Goal: Task Accomplishment & Management: Manage account settings

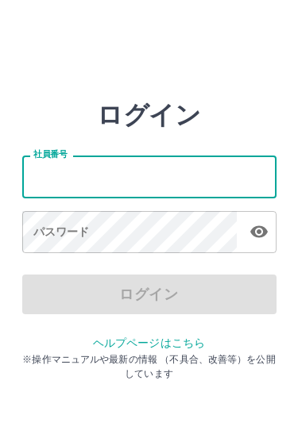
scroll to position [66, 19]
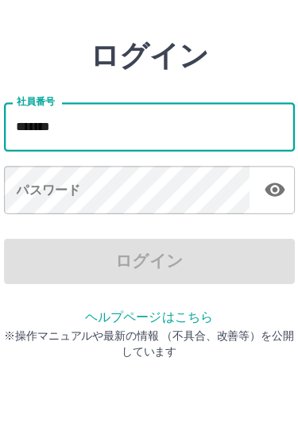
type input "*******"
click at [44, 211] on div "パスワード パスワード" at bounding box center [149, 233] width 254 height 44
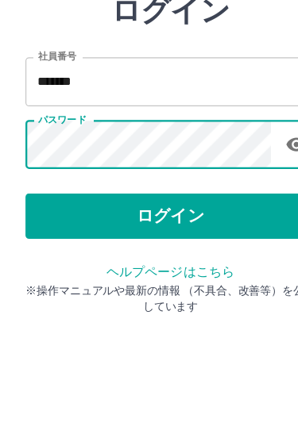
click at [47, 275] on button "ログイン" at bounding box center [149, 295] width 254 height 40
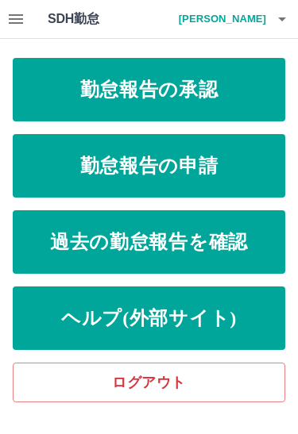
click at [240, 89] on link "勤怠報告の承認" at bounding box center [149, 89] width 272 height 63
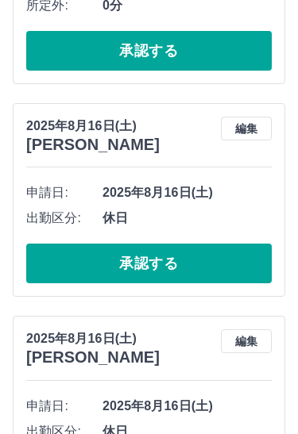
scroll to position [1867, 0]
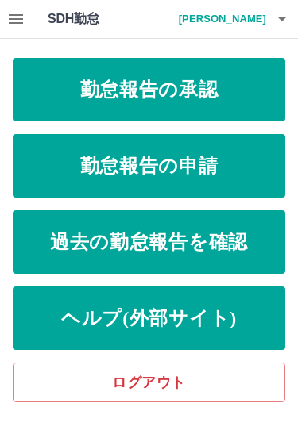
click at [218, 90] on link "勤怠報告の承認" at bounding box center [149, 89] width 272 height 63
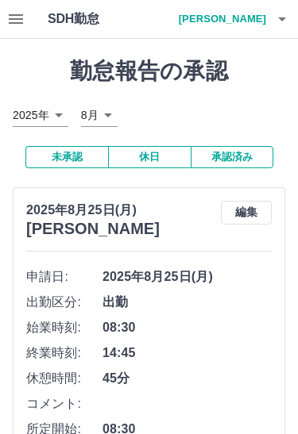
click at [62, 159] on button "未承認" at bounding box center [66, 157] width 83 height 22
click at [46, 158] on button "未承認" at bounding box center [66, 157] width 83 height 22
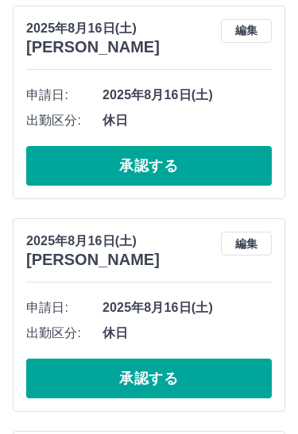
scroll to position [2529, 0]
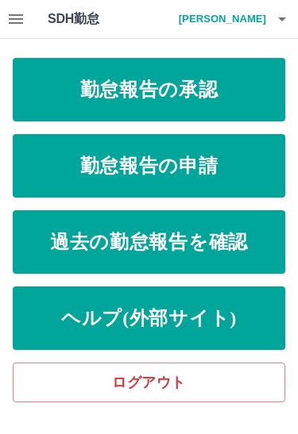
click at [242, 101] on link "勤怠報告の承認" at bounding box center [149, 89] width 272 height 63
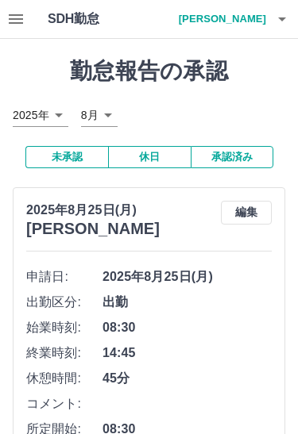
click at [67, 154] on button "未承認" at bounding box center [66, 157] width 83 height 22
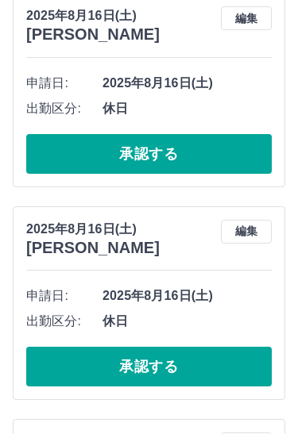
scroll to position [2940, 0]
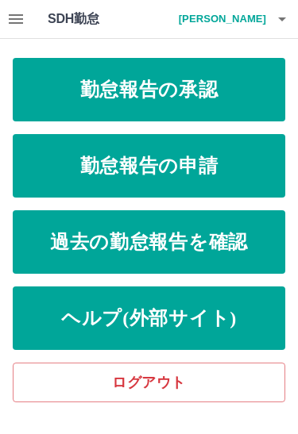
click at [233, 249] on link "過去の勤怠報告を確認" at bounding box center [149, 241] width 272 height 63
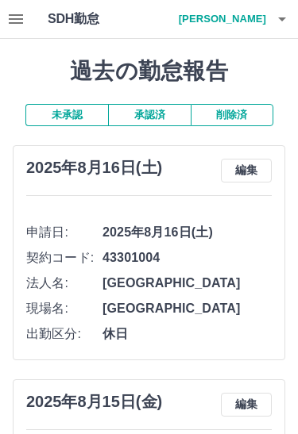
click at [155, 112] on button "承認済" at bounding box center [149, 115] width 83 height 22
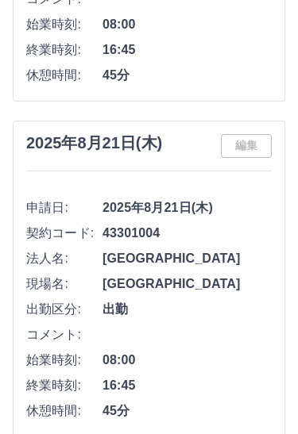
scroll to position [340, 0]
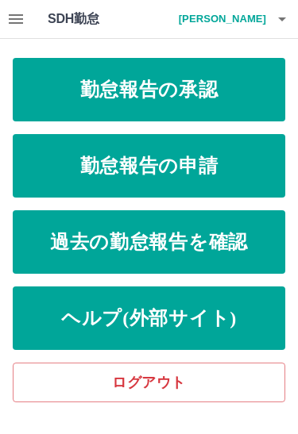
click at [220, 81] on link "勤怠報告の承認" at bounding box center [149, 89] width 272 height 63
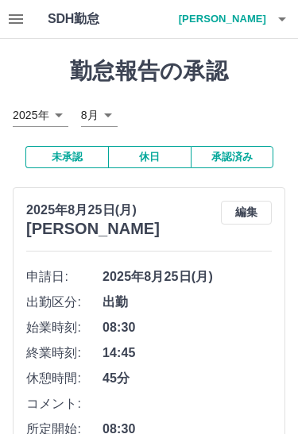
click at [240, 163] on button "承認済み" at bounding box center [231, 157] width 83 height 22
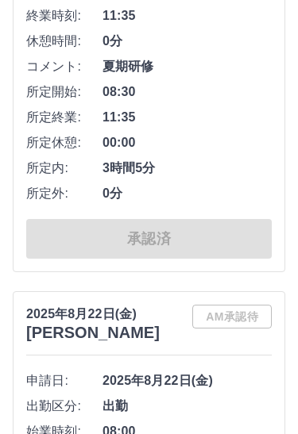
scroll to position [340, 0]
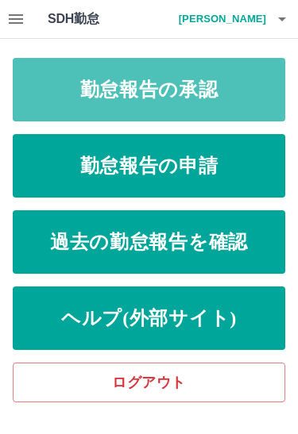
click at [234, 90] on link "勤怠報告の承認" at bounding box center [149, 89] width 272 height 63
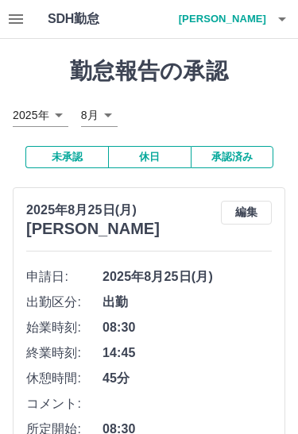
click at [246, 163] on button "承認済み" at bounding box center [231, 157] width 83 height 22
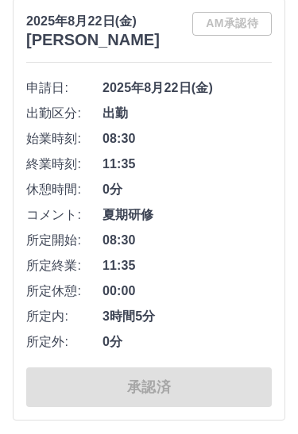
scroll to position [190, 0]
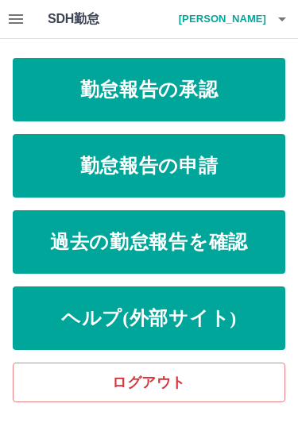
click at [39, 177] on link "勤怠報告の申請" at bounding box center [149, 165] width 272 height 63
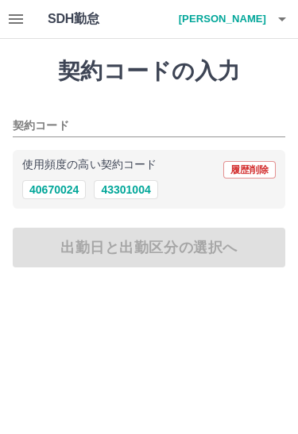
click at [110, 189] on button "43301004" at bounding box center [125, 189] width 63 height 19
type input "********"
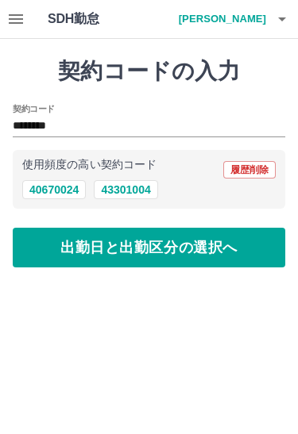
click at [73, 258] on button "出勤日と出勤区分の選択へ" at bounding box center [149, 248] width 272 height 40
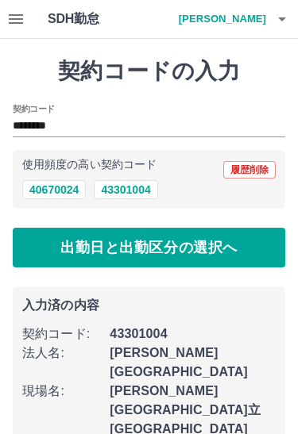
click at [41, 262] on button "出勤日と出勤区分の選択へ" at bounding box center [149, 248] width 272 height 40
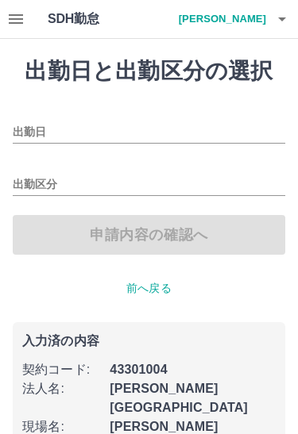
type input "**********"
click at [20, 179] on input "出勤区分" at bounding box center [149, 185] width 272 height 20
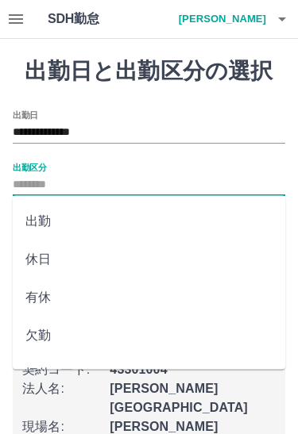
click at [34, 221] on li "出勤" at bounding box center [149, 221] width 272 height 38
type input "**"
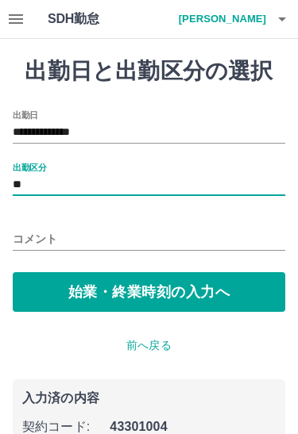
click at [42, 292] on button "始業・終業時刻の入力へ" at bounding box center [149, 292] width 272 height 40
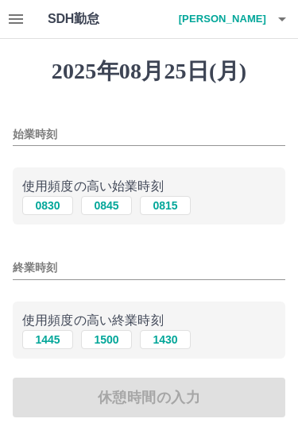
click at [29, 128] on input "始業時刻" at bounding box center [149, 134] width 272 height 23
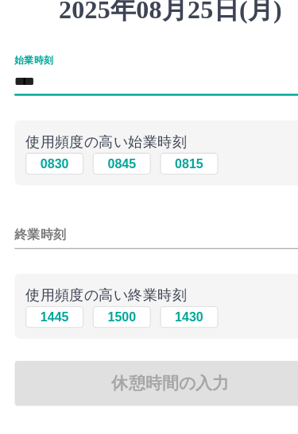
type input "****"
click at [25, 256] on input "終業時刻" at bounding box center [149, 267] width 272 height 23
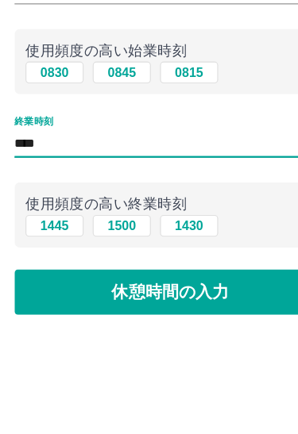
type input "****"
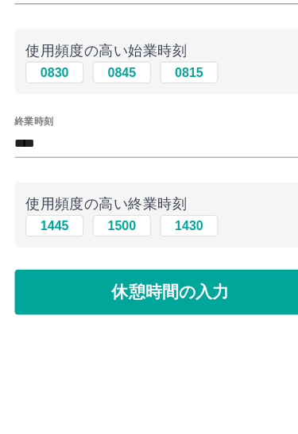
scroll to position [87, 0]
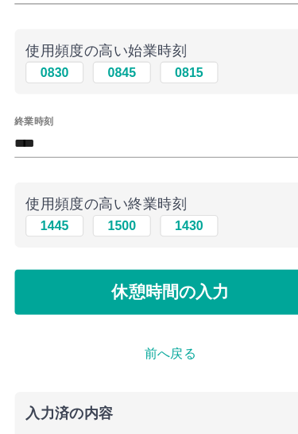
click at [30, 290] on button "休憩時間の入力" at bounding box center [149, 310] width 272 height 40
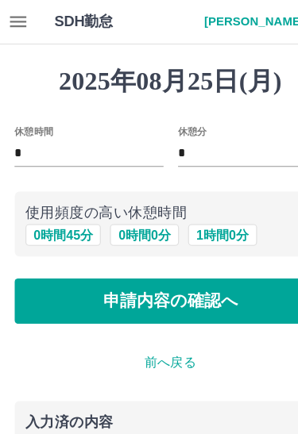
click at [36, 201] on button "0 時間 45 分" at bounding box center [55, 205] width 66 height 19
type input "**"
click at [39, 270] on button "申請内容の確認へ" at bounding box center [149, 264] width 272 height 40
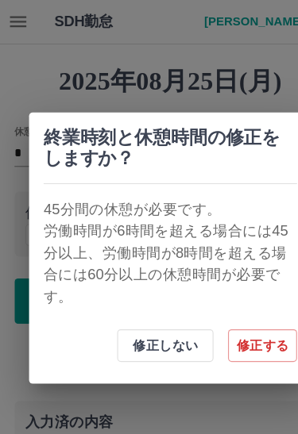
click at [121, 313] on button "修正しない" at bounding box center [144, 302] width 84 height 29
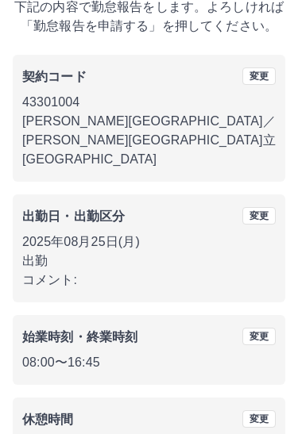
scroll to position [117, 0]
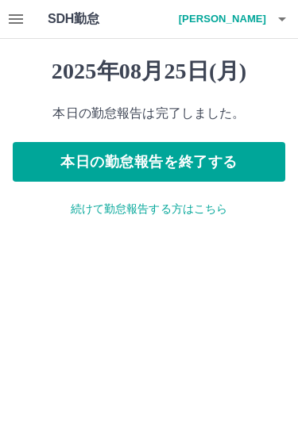
click at [207, 158] on button "本日の勤怠報告を終了する" at bounding box center [149, 162] width 272 height 40
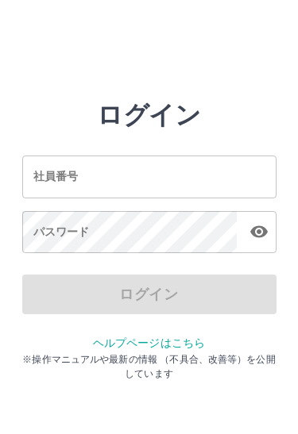
click at [192, 171] on input "社員番号" at bounding box center [149, 177] width 254 height 42
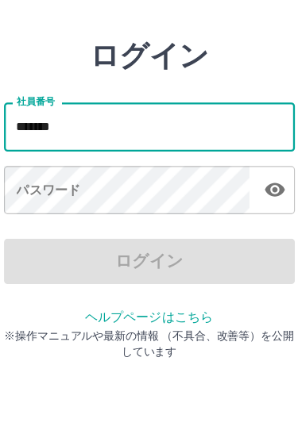
type input "*******"
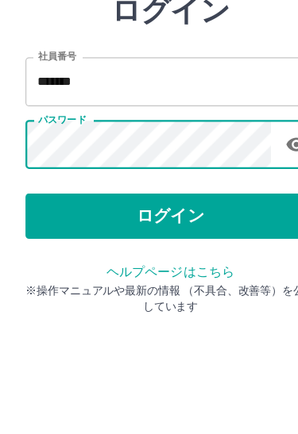
click at [219, 275] on button "ログイン" at bounding box center [149, 295] width 254 height 40
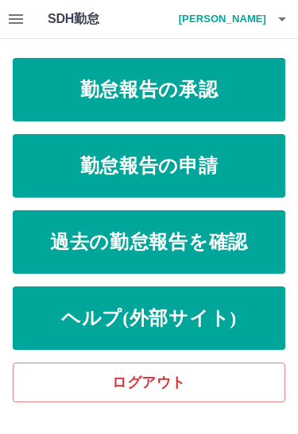
click at [242, 95] on link "勤怠報告の承認" at bounding box center [149, 89] width 272 height 63
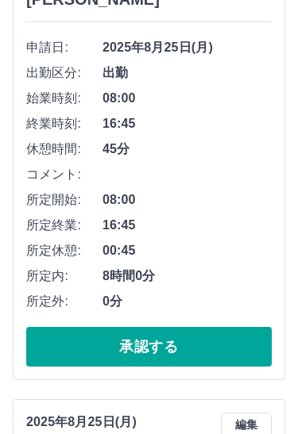
scroll to position [229, 0]
click at [50, 345] on button "承認する" at bounding box center [148, 347] width 245 height 40
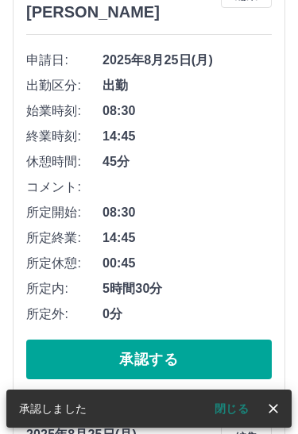
scroll to position [215, 0]
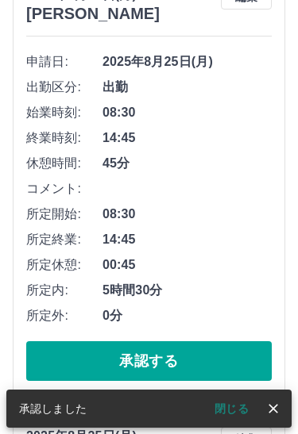
click at [68, 344] on button "承認する" at bounding box center [148, 361] width 245 height 40
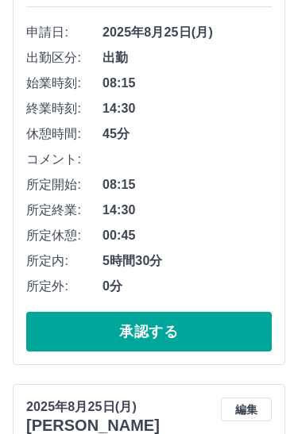
scroll to position [248, 0]
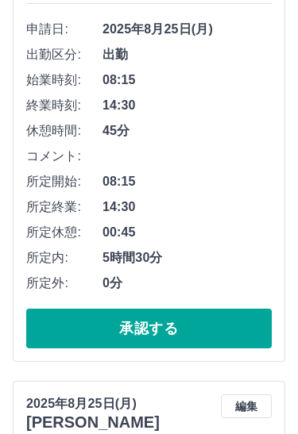
click at [214, 328] on button "承認する" at bounding box center [148, 329] width 245 height 40
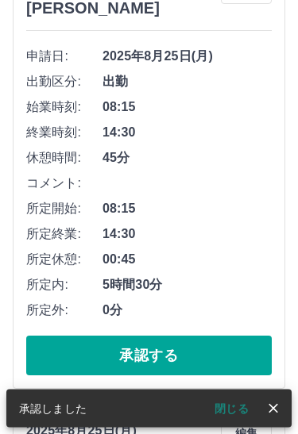
scroll to position [221, 0]
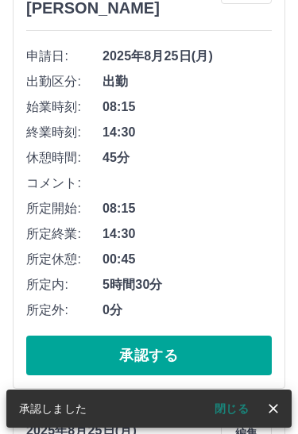
click at [53, 341] on button "承認する" at bounding box center [148, 356] width 245 height 40
click at [236, 362] on button "承認する" at bounding box center [148, 356] width 245 height 40
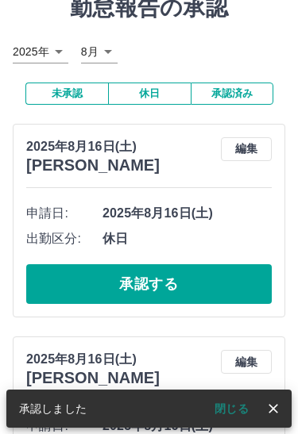
scroll to position [0, 0]
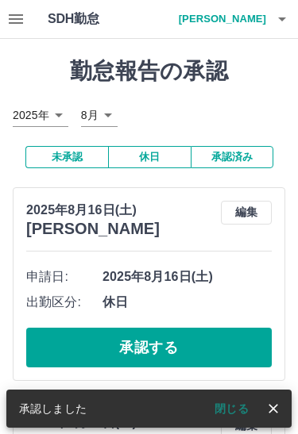
click at [253, 161] on button "承認済み" at bounding box center [231, 157] width 83 height 22
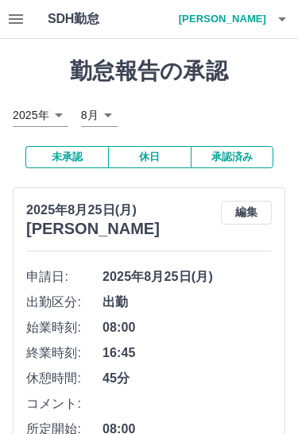
click at [293, 6] on button "button" at bounding box center [282, 19] width 32 height 38
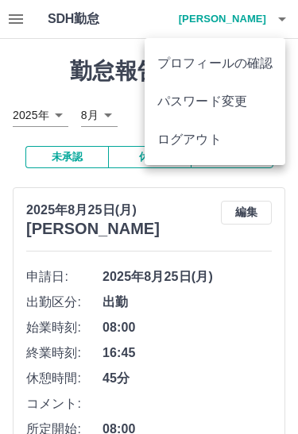
click at [245, 148] on li "ログアウト" at bounding box center [214, 140] width 140 height 38
